Goal: Task Accomplishment & Management: Use online tool/utility

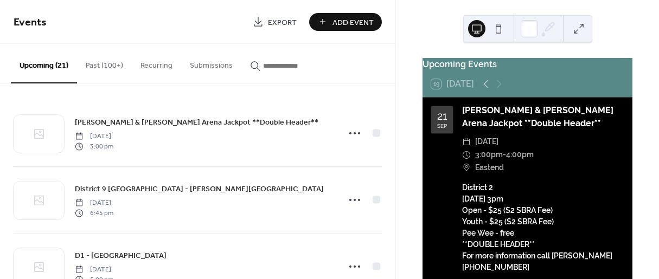
click at [263, 64] on input "button" at bounding box center [295, 65] width 65 height 11
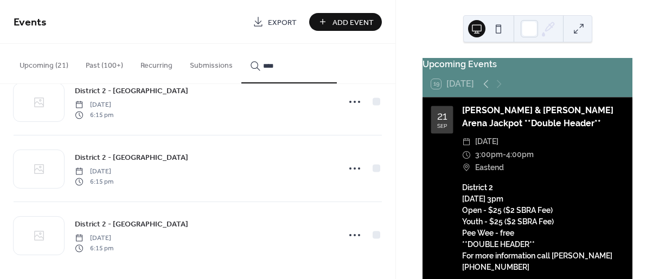
scroll to position [104, 0]
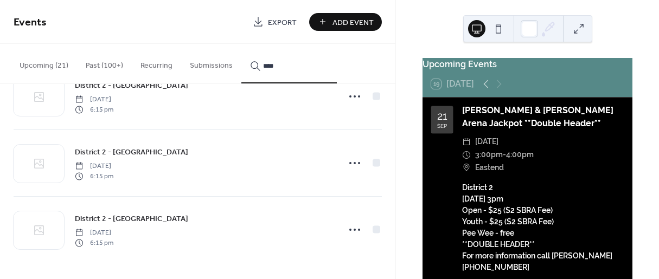
type input "****"
